Goal: Task Accomplishment & Management: Manage account settings

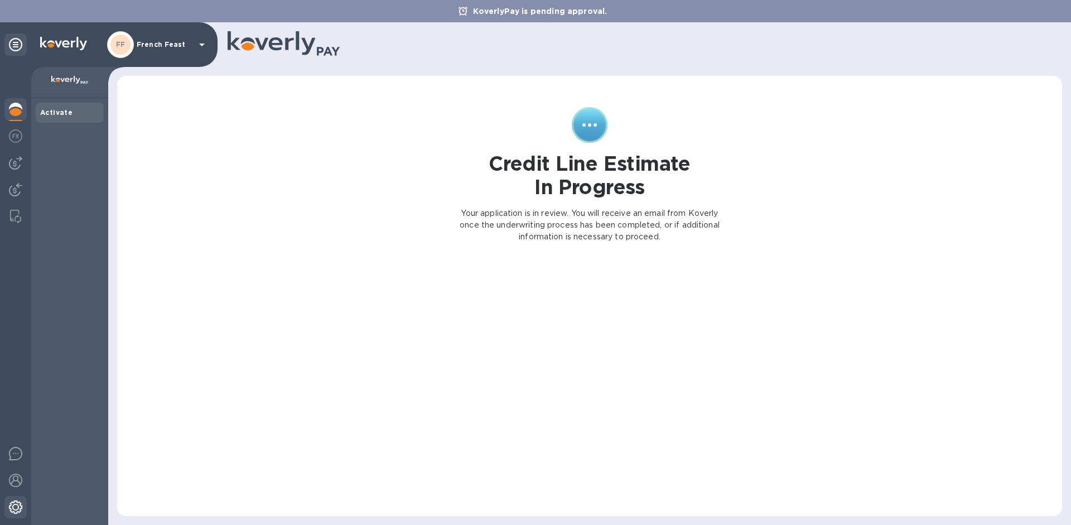
click at [8, 510] on div at bounding box center [15, 508] width 22 height 25
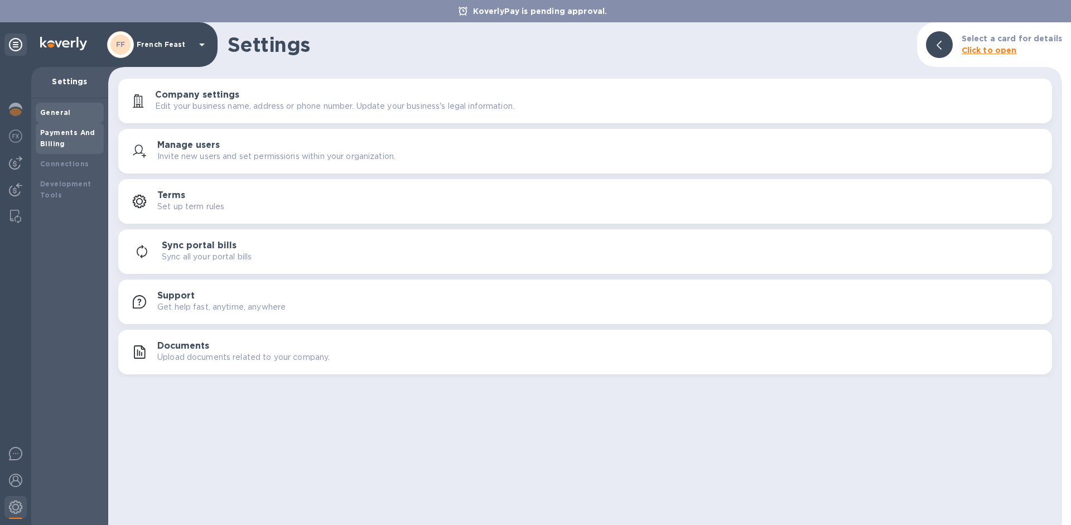
click at [79, 138] on div "Payments And Billing" at bounding box center [69, 138] width 59 height 22
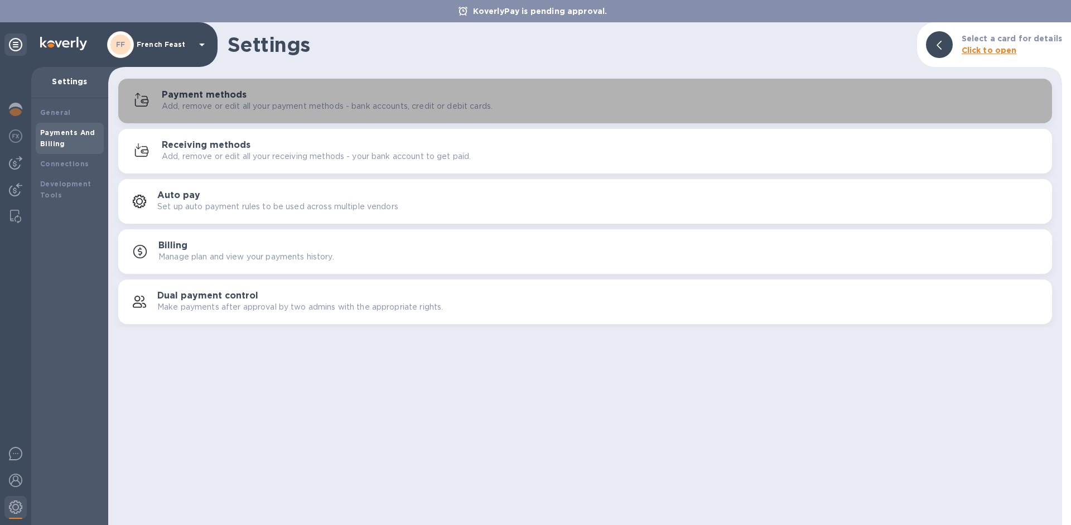
click at [226, 90] on h3 "Payment methods" at bounding box center [204, 95] width 85 height 11
